Goal: Task Accomplishment & Management: Manage account settings

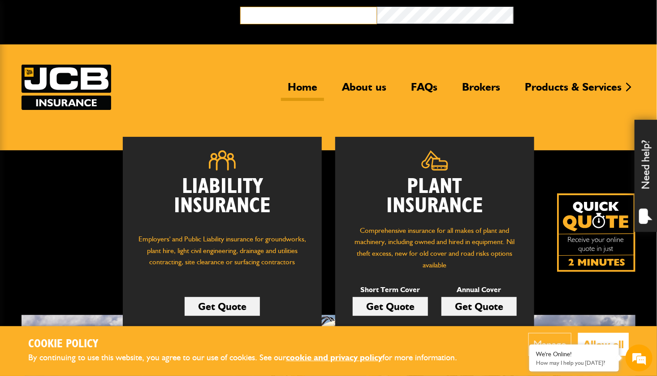
click at [329, 12] on input "email" at bounding box center [308, 15] width 137 height 17
type input "**********"
click at [514, 7] on button "Broker Login" at bounding box center [582, 14] width 137 height 14
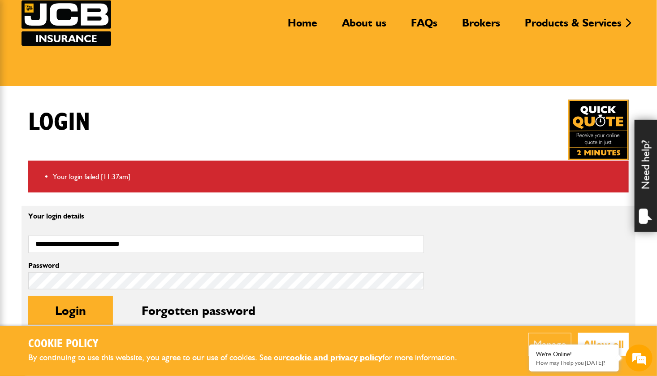
scroll to position [135, 0]
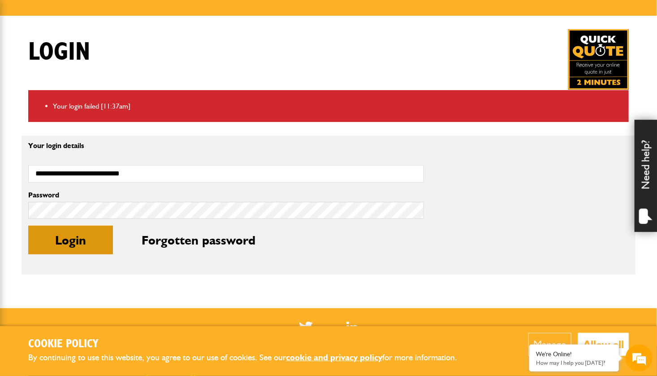
click at [76, 232] on button "Login" at bounding box center [70, 240] width 85 height 29
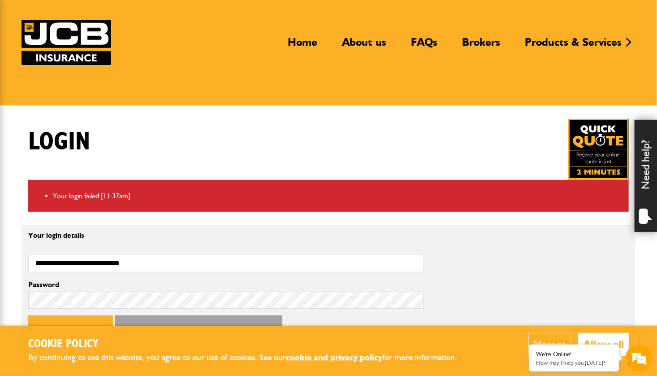
scroll to position [135, 0]
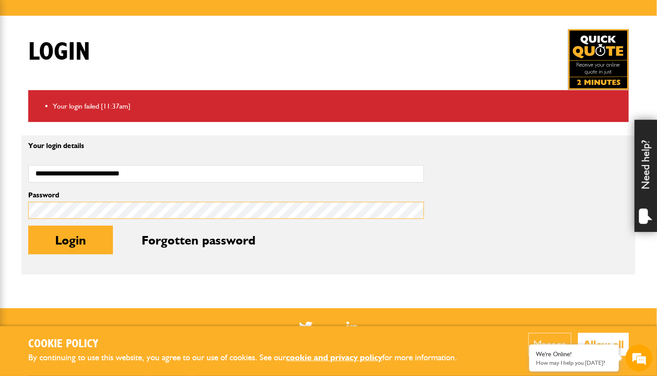
click at [18, 208] on body "Cookie Policy By continuing to use this website, you agree to our use of cookie…" at bounding box center [328, 214] width 657 height 698
click at [28, 226] on button "Login" at bounding box center [70, 240] width 85 height 29
